Goal: Information Seeking & Learning: Learn about a topic

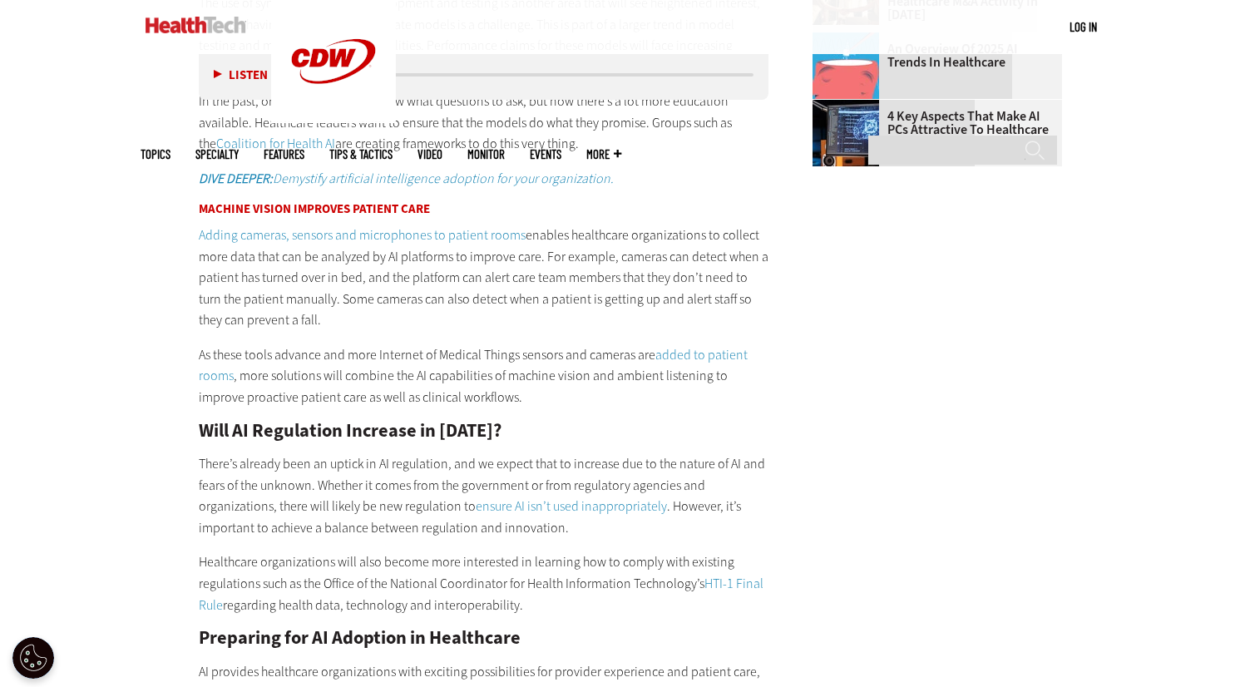
scroll to position [2100, 0]
click at [420, 227] on link "Adding cameras, sensors and microphones to patient rooms" at bounding box center [362, 235] width 327 height 17
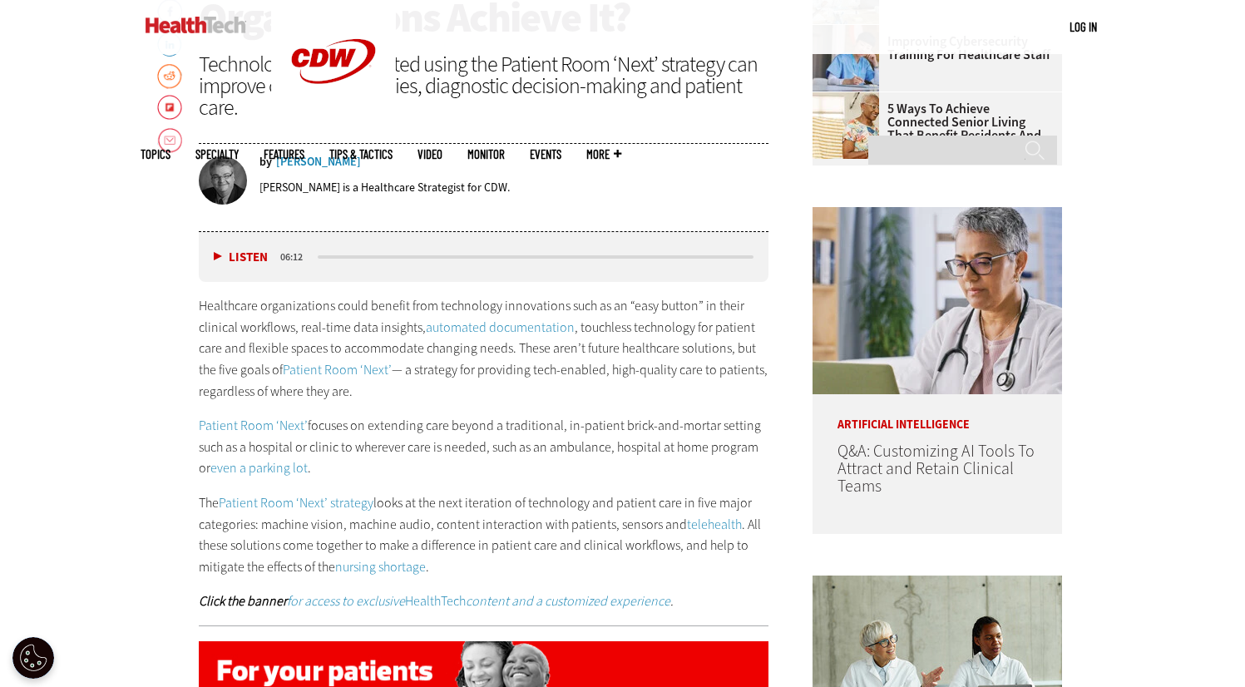
scroll to position [776, 0]
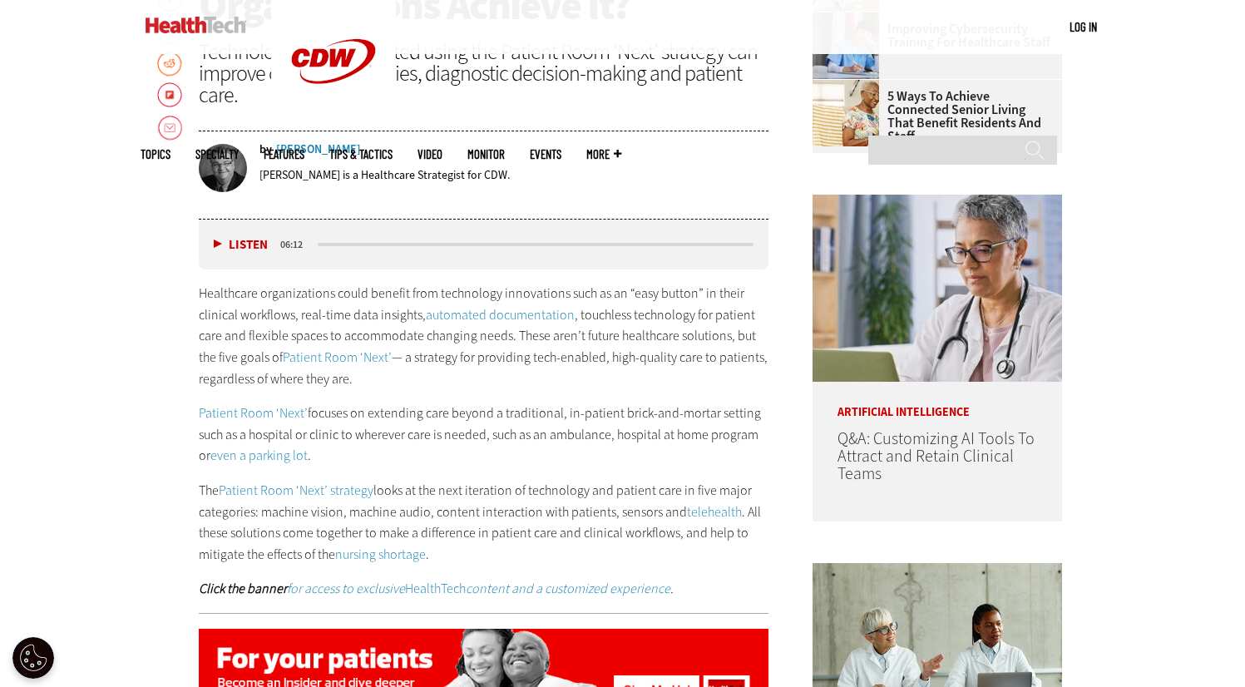
click at [272, 414] on link "Patient Room ‘Next’" at bounding box center [253, 412] width 109 height 17
click at [402, 397] on div "Healthcare organizations could benefit from technology innovations such as an “…" at bounding box center [484, 441] width 570 height 317
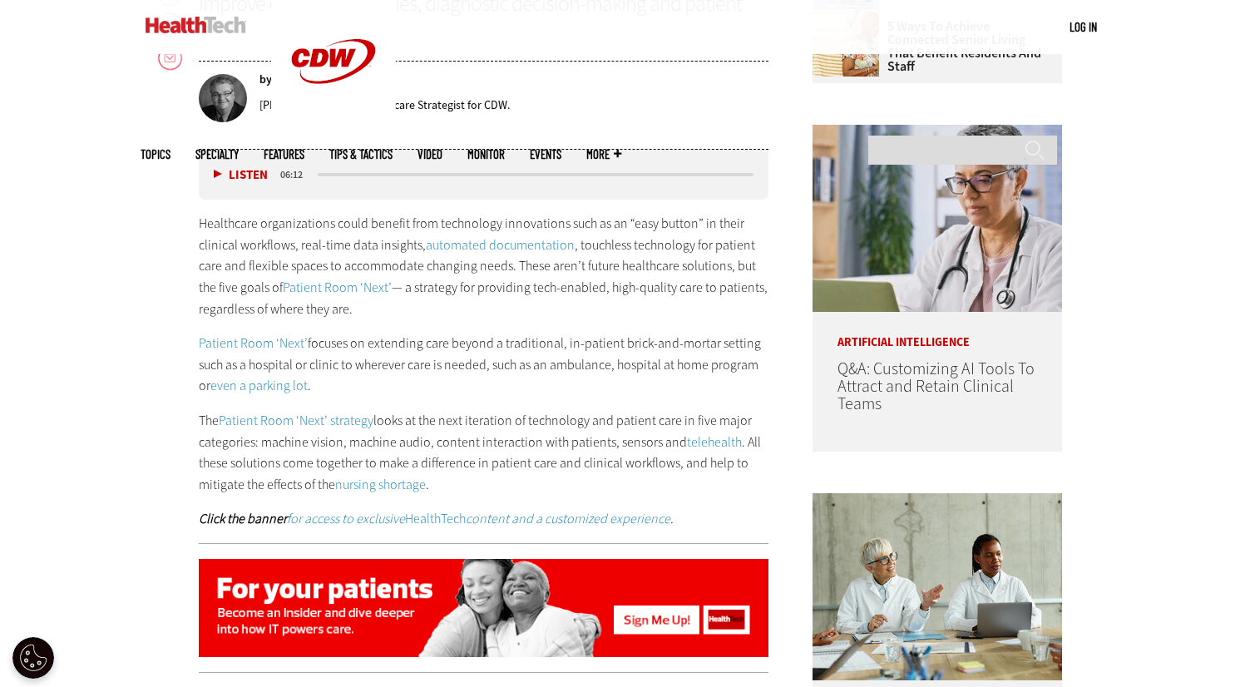
scroll to position [852, 0]
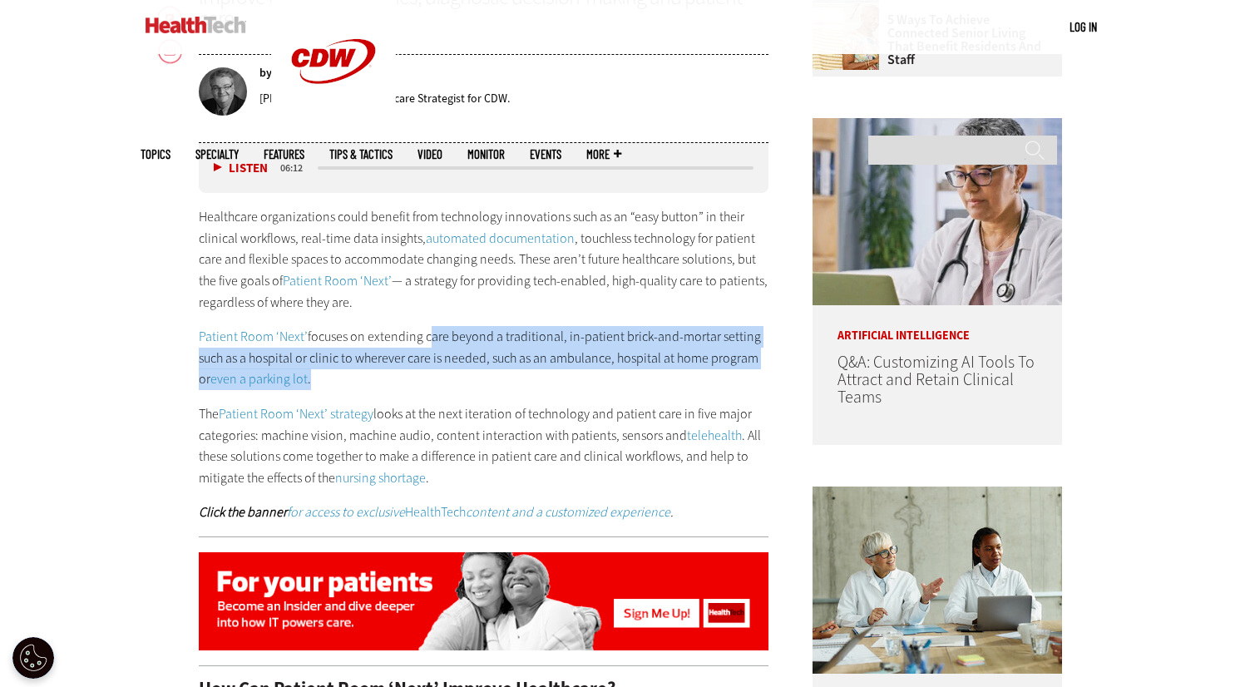
drag, startPoint x: 422, startPoint y: 335, endPoint x: 352, endPoint y: 360, distance: 74.2
click at [352, 364] on p "Patient Room ‘Next’ focuses on extending care beyond a traditional, in-patient …" at bounding box center [484, 358] width 570 height 64
copy p "care beyond a traditional, in-patient brick-and-mortar setting such as a hospit…"
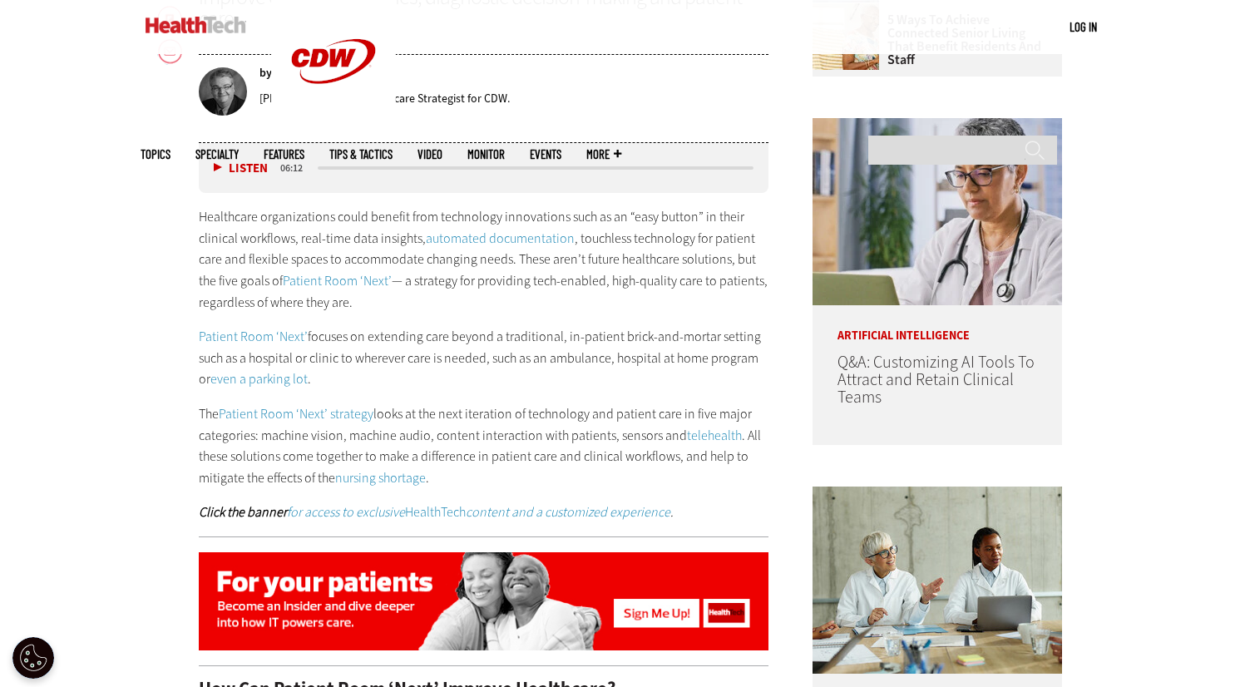
click at [739, 392] on div "Healthcare organizations could benefit from technology innovations such as an “…" at bounding box center [484, 364] width 570 height 317
click at [715, 428] on link "telehealth" at bounding box center [714, 435] width 55 height 17
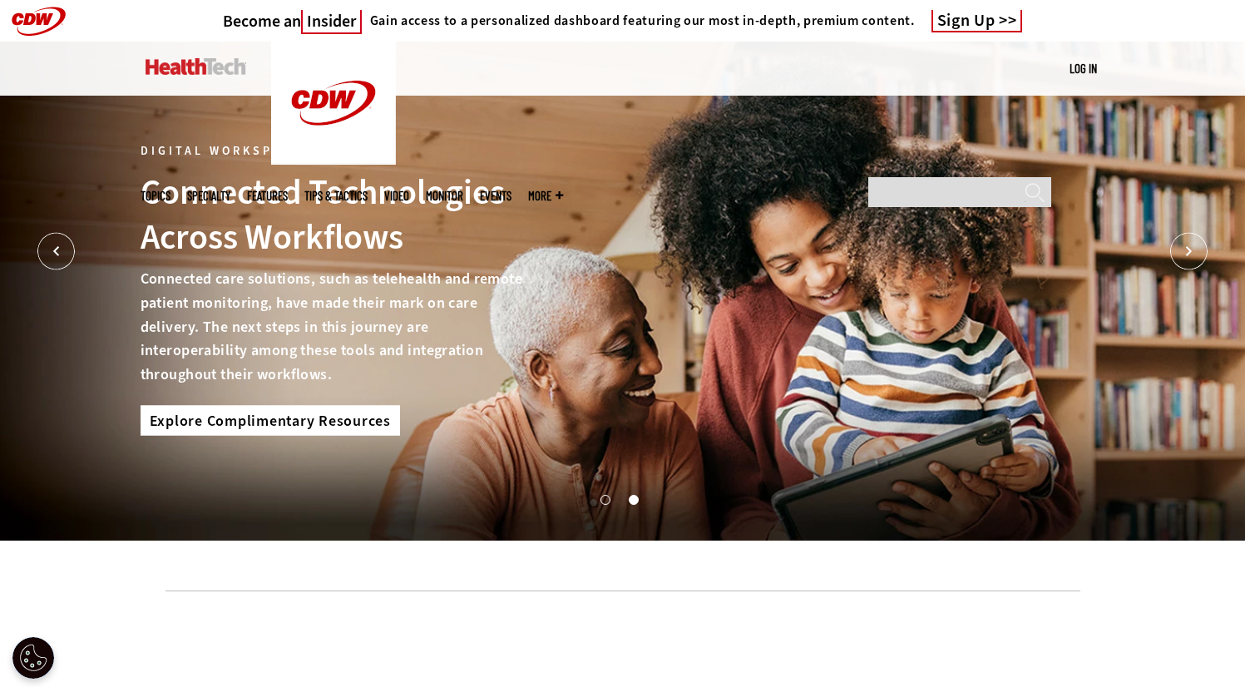
click at [267, 413] on link "Explore Complimentary Resources" at bounding box center [270, 420] width 259 height 30
